Goal: Complete application form: Complete application form

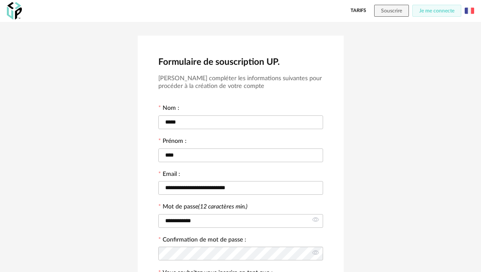
scroll to position [158, 0]
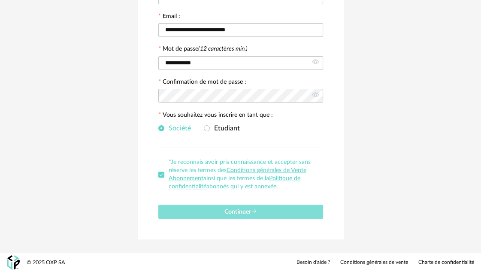
click at [232, 212] on span "Continuer" at bounding box center [240, 212] width 33 height 6
click at [242, 212] on span "Continuer" at bounding box center [240, 212] width 33 height 6
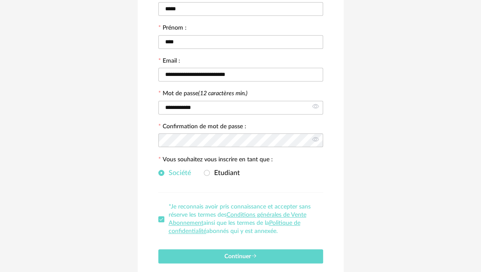
scroll to position [113, 0]
click at [242, 73] on input "**********" at bounding box center [240, 75] width 165 height 14
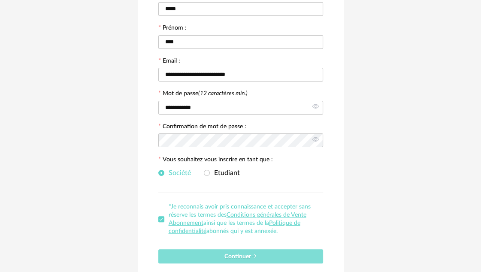
click at [242, 255] on span "Continuer" at bounding box center [240, 257] width 33 height 6
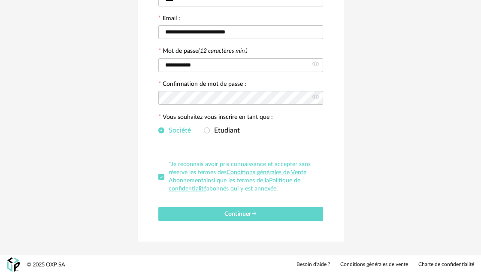
scroll to position [158, 0]
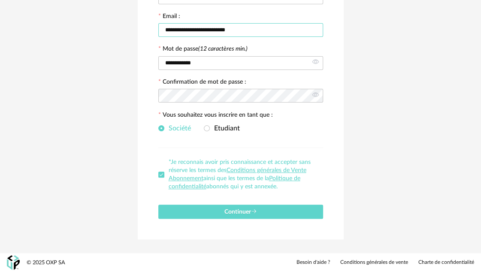
click at [242, 28] on input "**********" at bounding box center [240, 30] width 165 height 14
drag, startPoint x: 242, startPoint y: 28, endPoint x: 153, endPoint y: 32, distance: 88.9
click at [158, 32] on input "**********" at bounding box center [240, 30] width 165 height 14
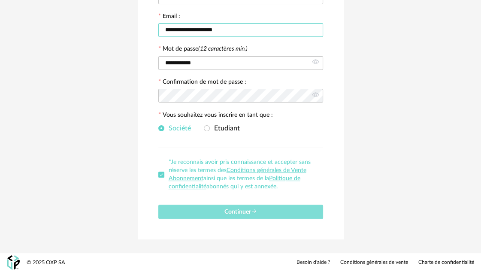
type input "**********"
click at [238, 211] on span "Continuer" at bounding box center [240, 212] width 33 height 6
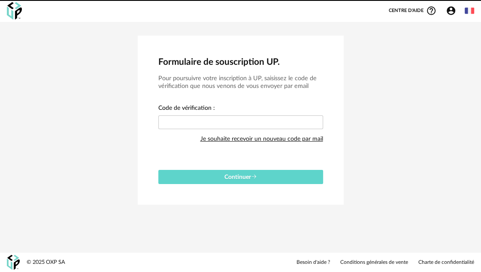
scroll to position [0, 0]
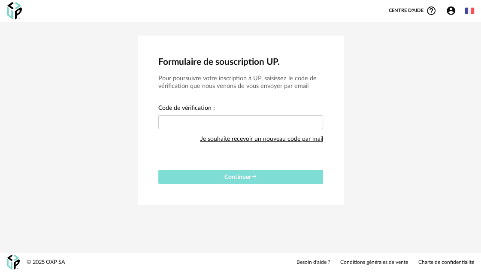
click at [234, 178] on span "Continuer" at bounding box center [240, 177] width 33 height 6
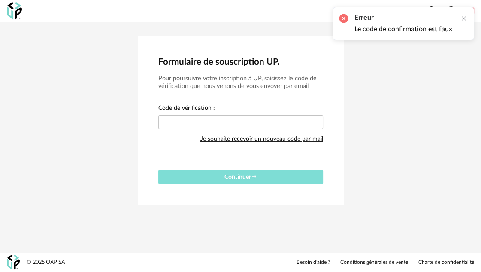
click at [234, 178] on span "Continuer" at bounding box center [240, 177] width 33 height 6
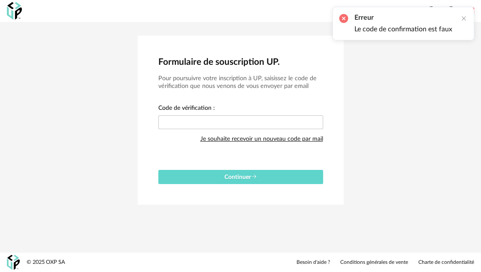
click at [465, 17] on div at bounding box center [464, 18] width 7 height 7
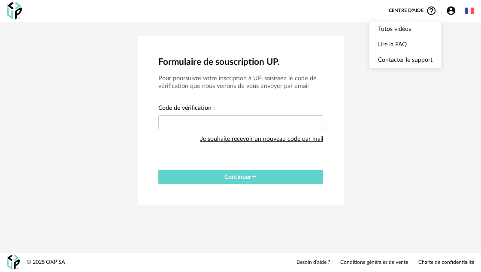
click at [427, 10] on icon "Help Circle Outline icon" at bounding box center [431, 10] width 9 height 9
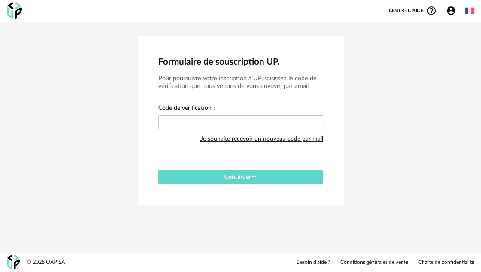
click at [242, 138] on div "Je souhaite recevoir un nouveau code par mail" at bounding box center [261, 138] width 123 height 17
click at [175, 122] on input "text" at bounding box center [240, 122] width 165 height 14
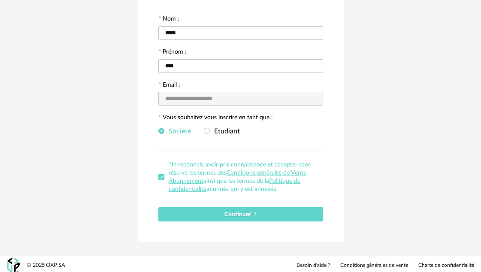
scroll to position [92, 0]
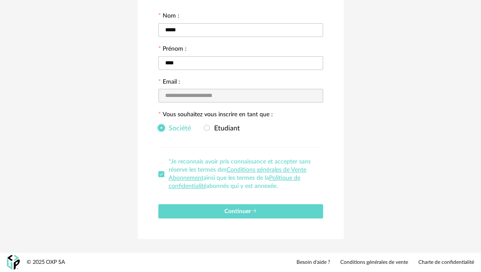
click at [161, 127] on span at bounding box center [161, 128] width 6 height 6
click at [184, 63] on input "****" at bounding box center [240, 63] width 165 height 14
click at [169, 82] on label "Email :" at bounding box center [169, 83] width 22 height 8
click at [161, 174] on span at bounding box center [161, 174] width 6 height 6
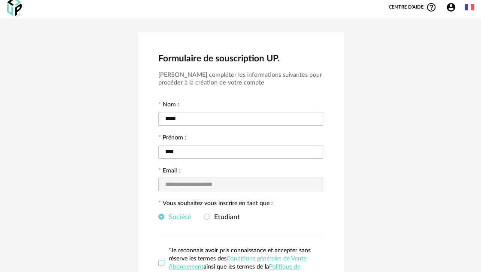
scroll to position [0, 0]
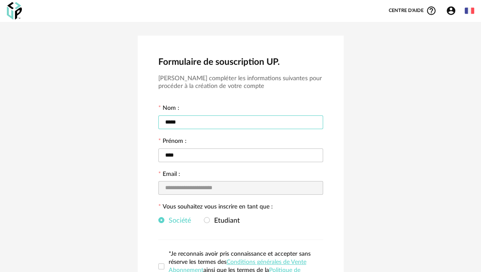
drag, startPoint x: 186, startPoint y: 120, endPoint x: 160, endPoint y: 121, distance: 25.8
click at [160, 121] on input "*****" at bounding box center [240, 122] width 165 height 14
type input "*****"
click at [181, 155] on input "****" at bounding box center [240, 155] width 165 height 14
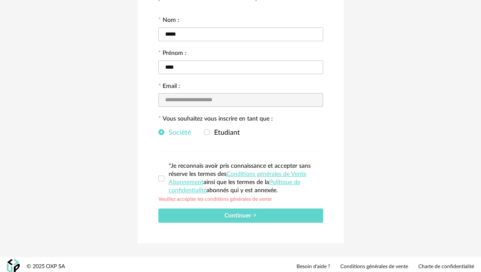
scroll to position [92, 0]
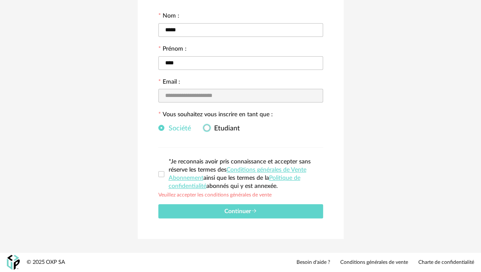
click at [220, 127] on span "Etudiant" at bounding box center [225, 128] width 30 height 7
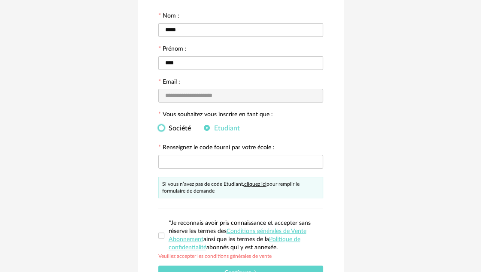
click at [162, 127] on span at bounding box center [161, 128] width 6 height 6
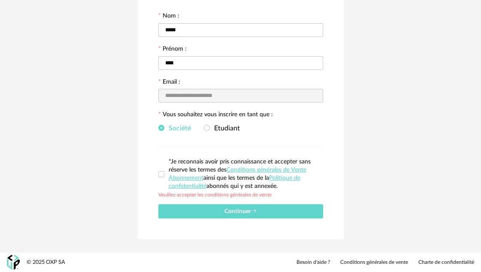
click at [168, 82] on label "Email :" at bounding box center [169, 83] width 22 height 8
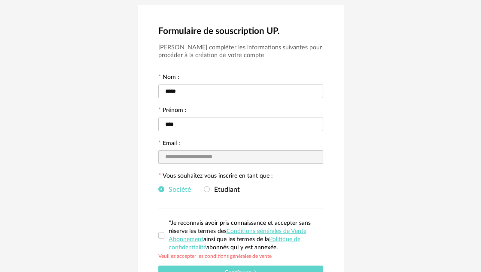
scroll to position [0, 0]
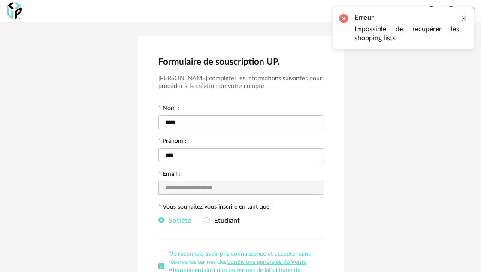
click at [464, 16] on div at bounding box center [464, 18] width 7 height 7
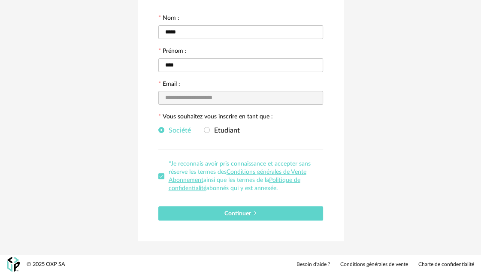
scroll to position [92, 0]
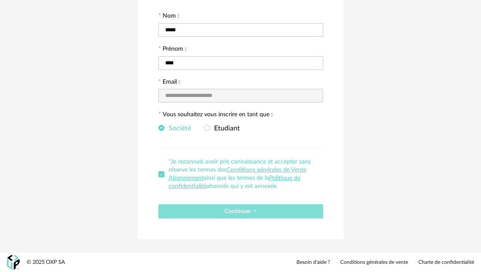
click at [230, 210] on span "Continuer" at bounding box center [240, 212] width 33 height 6
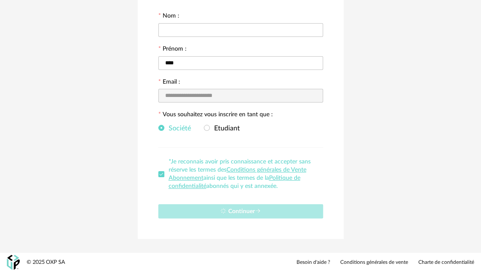
scroll to position [0, 0]
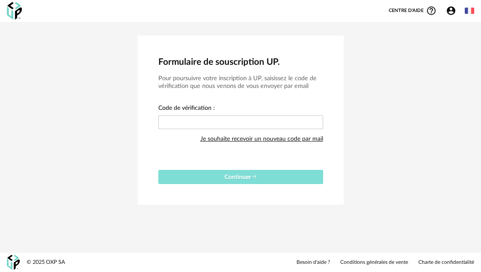
click at [233, 175] on span "Continuer" at bounding box center [240, 177] width 33 height 6
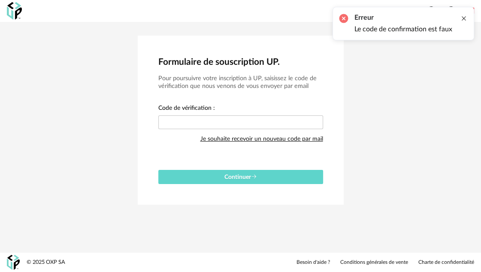
click at [464, 18] on div at bounding box center [464, 18] width 7 height 7
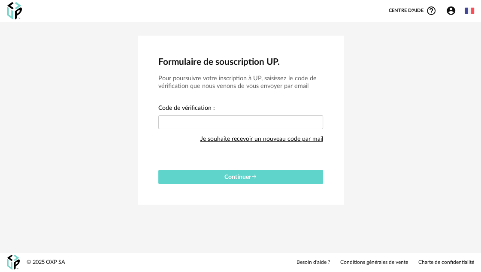
click at [313, 263] on link "Besoin d'aide ?" at bounding box center [313, 262] width 33 height 7
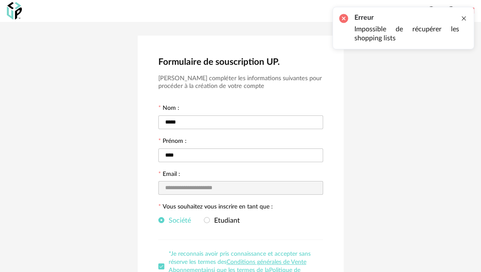
drag, startPoint x: 463, startPoint y: 17, endPoint x: 457, endPoint y: 13, distance: 7.4
click at [463, 17] on div at bounding box center [464, 18] width 7 height 7
